Goal: Find specific page/section: Find specific page/section

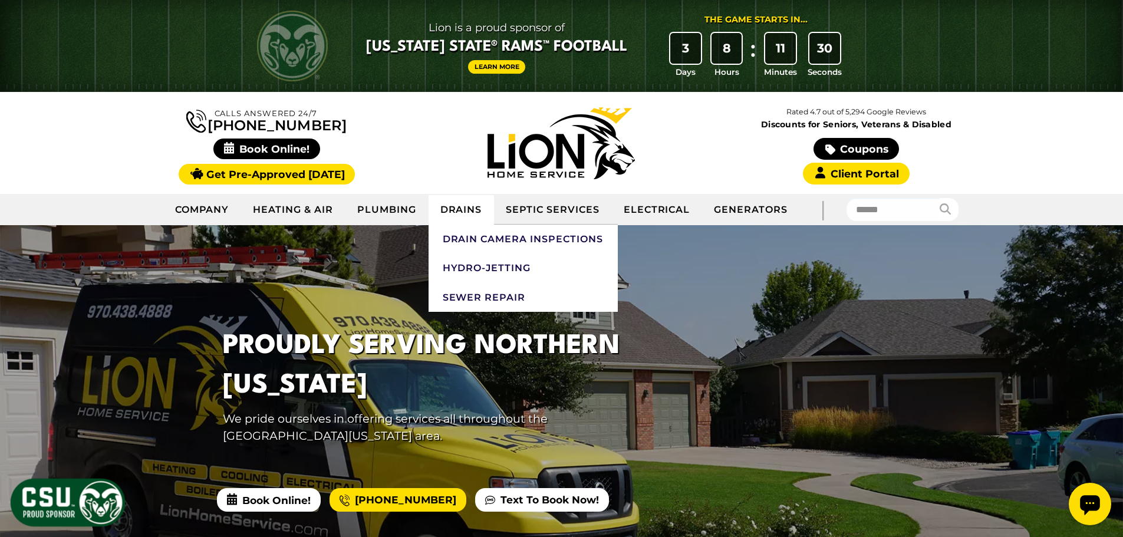
click at [458, 211] on link "Drains" at bounding box center [462, 209] width 66 height 29
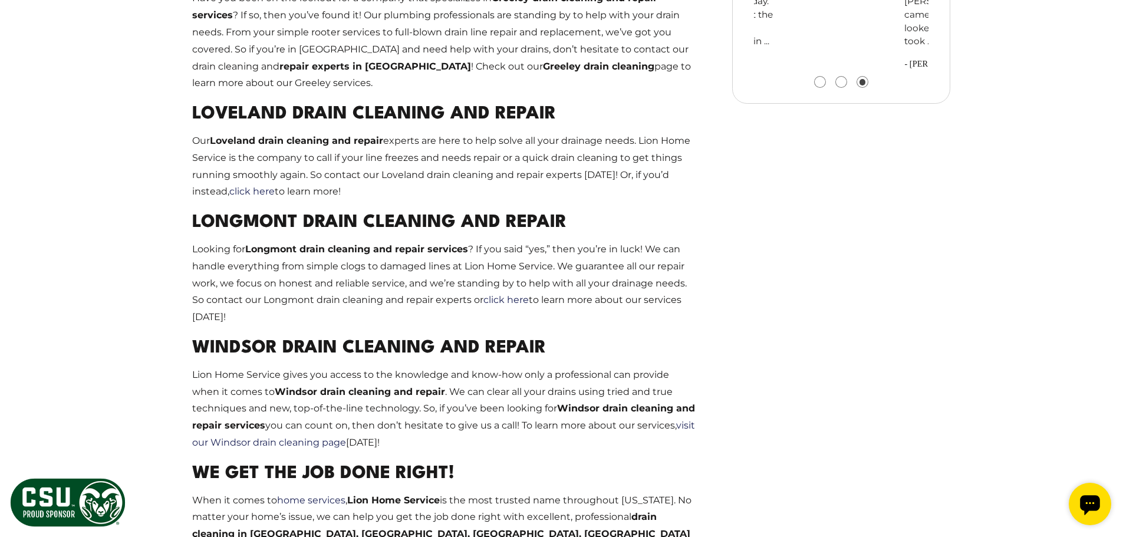
scroll to position [1356, 0]
